Goal: Task Accomplishment & Management: Use online tool/utility

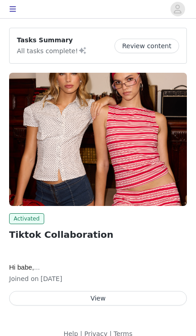
click at [121, 299] on button "View" at bounding box center [97, 298] width 177 height 15
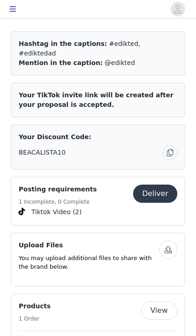
scroll to position [526, 0]
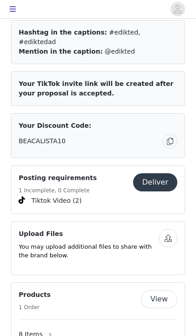
click at [172, 173] on button "Deliver" at bounding box center [155, 182] width 44 height 18
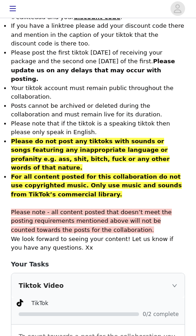
scroll to position [572, 0]
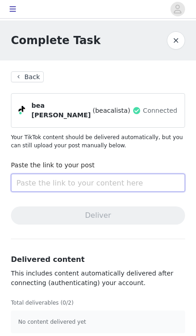
click at [166, 176] on input "text" at bounding box center [98, 183] width 174 height 18
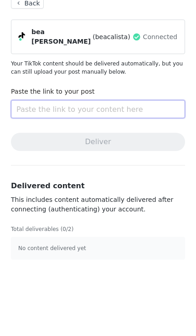
click at [150, 174] on input "text" at bounding box center [98, 183] width 174 height 18
paste input "[URL][DOMAIN_NAME]"
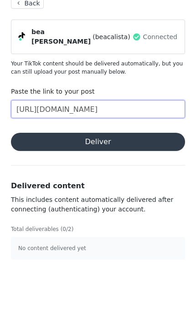
type input "[URL][DOMAIN_NAME]"
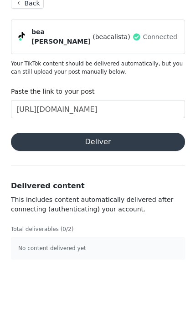
click at [141, 207] on button "Deliver" at bounding box center [98, 216] width 174 height 18
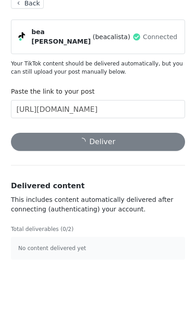
scroll to position [4, 0]
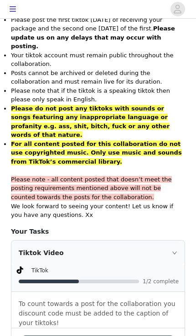
scroll to position [609, 0]
